Goal: Obtain resource: Download file/media

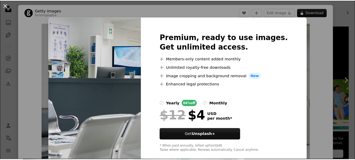
scroll to position [105, 0]
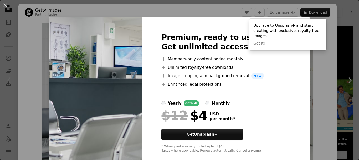
click at [312, 58] on div "An X shape Premium, ready to use images. Get unlimited access. A plus sign Memb…" at bounding box center [179, 80] width 359 height 160
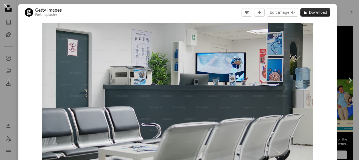
click at [316, 11] on button "A lock Download" at bounding box center [315, 12] width 30 height 8
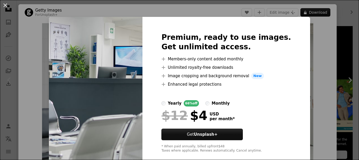
click at [4, 6] on button "An X shape" at bounding box center [5, 5] width 6 height 6
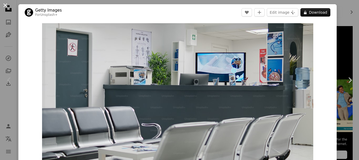
click at [4, 7] on button "An X shape" at bounding box center [5, 5] width 6 height 6
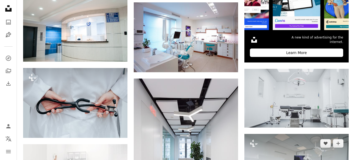
scroll to position [237, 0]
